Goal: Task Accomplishment & Management: Use online tool/utility

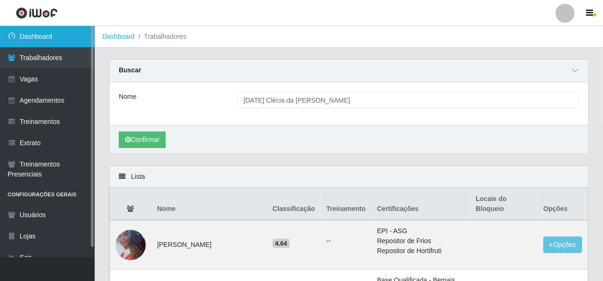
click at [21, 38] on link "Dashboard" at bounding box center [47, 36] width 95 height 21
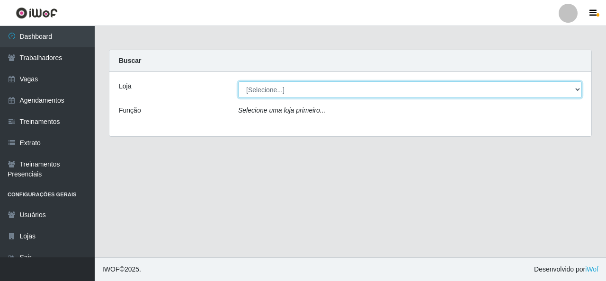
click at [299, 89] on select "[Selecione...] Rede Econômico - Malvinas Rede Econômico - Prata" at bounding box center [410, 89] width 344 height 17
select select "194"
click at [238, 81] on select "[Selecione...] Rede Econômico - Malvinas Rede Econômico - Prata" at bounding box center [410, 89] width 344 height 17
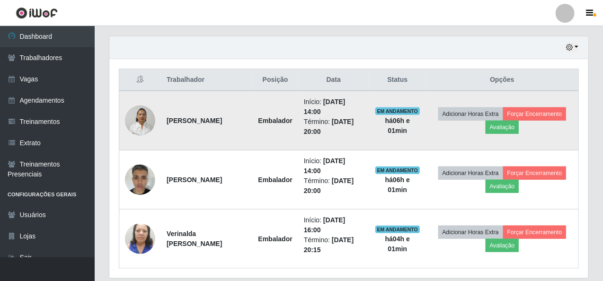
scroll to position [355, 0]
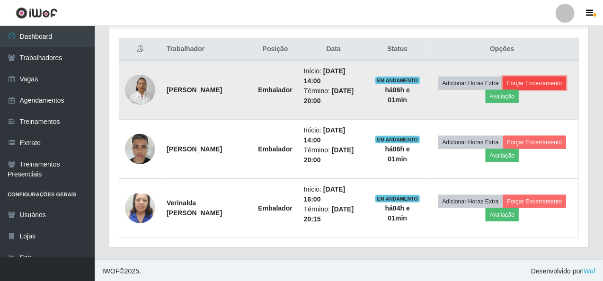
click at [559, 77] on button "Forçar Encerramento" at bounding box center [534, 83] width 63 height 13
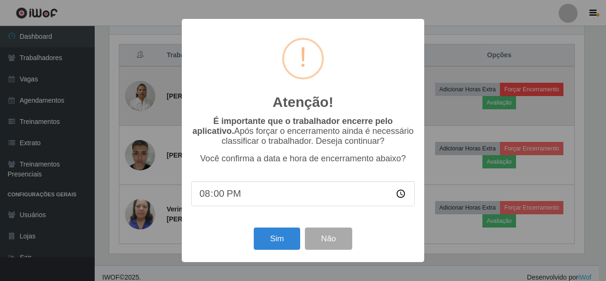
scroll to position [196, 475]
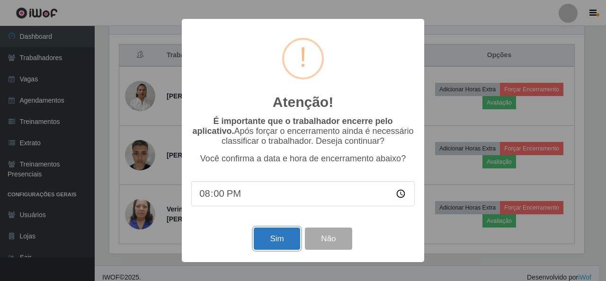
click at [283, 242] on button "Sim" at bounding box center [277, 239] width 46 height 22
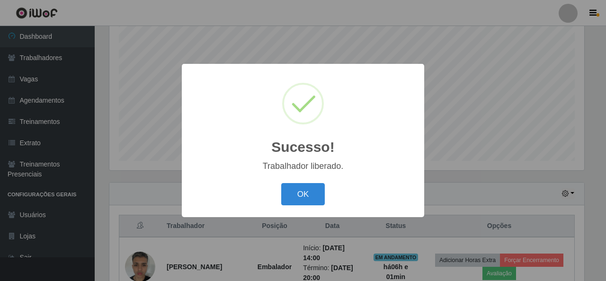
click at [300, 181] on div "OK Cancel" at bounding box center [302, 194] width 223 height 27
click at [301, 186] on button "OK" at bounding box center [303, 194] width 44 height 22
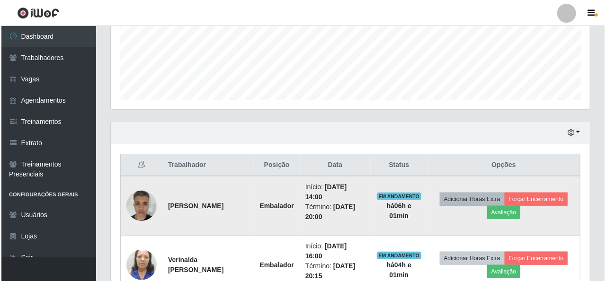
scroll to position [295, 0]
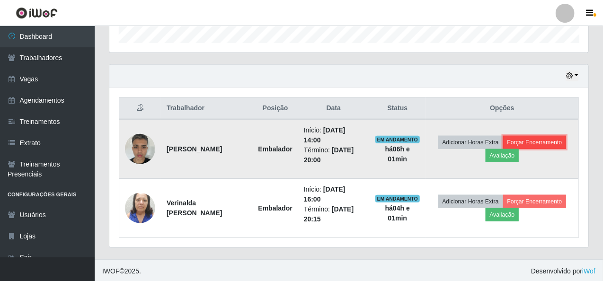
click at [543, 139] on button "Forçar Encerramento" at bounding box center [534, 142] width 63 height 13
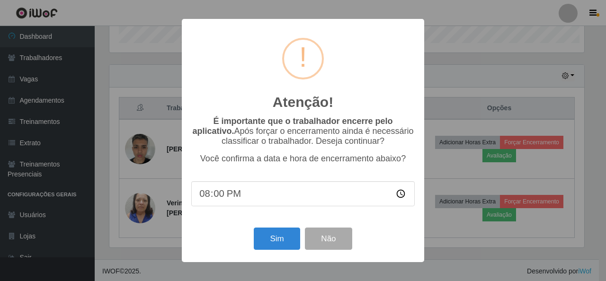
scroll to position [196, 475]
click at [274, 235] on button "Sim" at bounding box center [277, 239] width 46 height 22
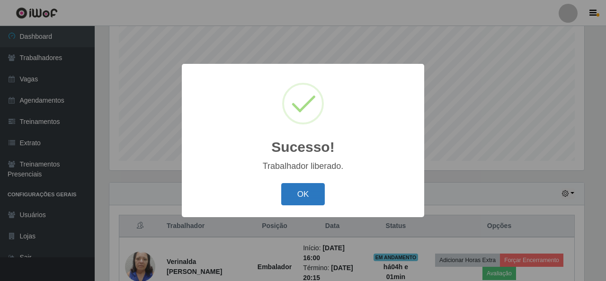
click at [300, 200] on button "OK" at bounding box center [303, 194] width 44 height 22
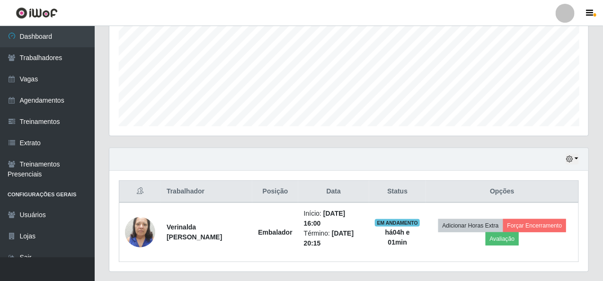
scroll to position [237, 0]
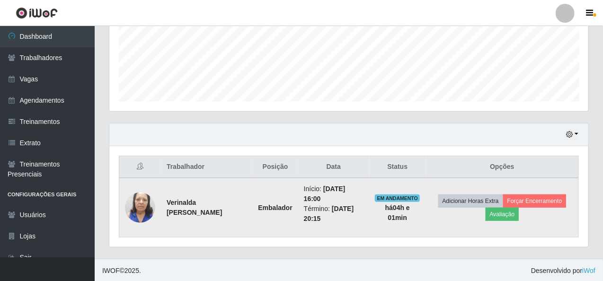
click at [542, 193] on td "Adicionar Horas Extra Forçar Encerramento Avaliação" at bounding box center [502, 208] width 153 height 60
click at [536, 197] on button "Forçar Encerramento" at bounding box center [534, 201] width 63 height 13
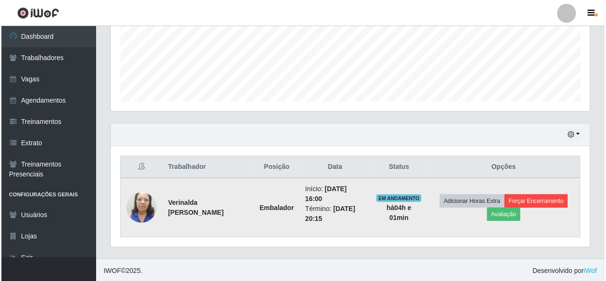
scroll to position [196, 475]
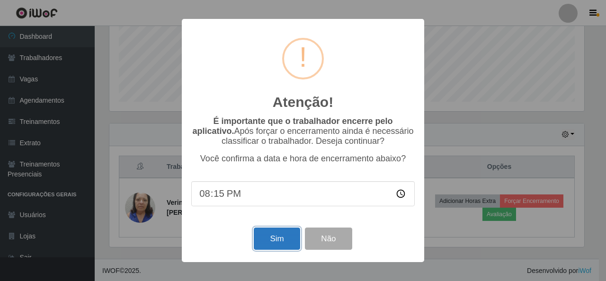
click at [294, 241] on button "Sim" at bounding box center [277, 239] width 46 height 22
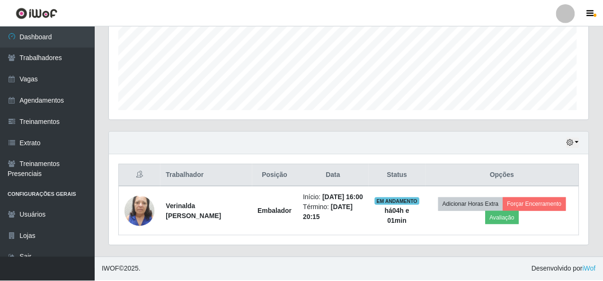
scroll to position [0, 0]
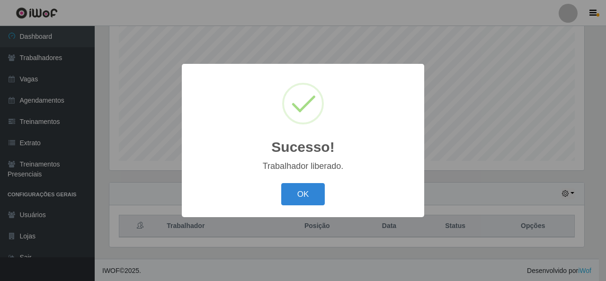
click at [307, 182] on div "OK Cancel" at bounding box center [302, 194] width 223 height 27
click at [302, 191] on button "OK" at bounding box center [303, 194] width 44 height 22
